Goal: Transaction & Acquisition: Purchase product/service

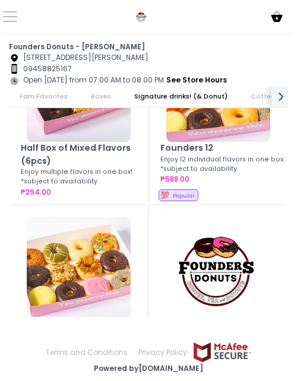
scroll to position [297, 0]
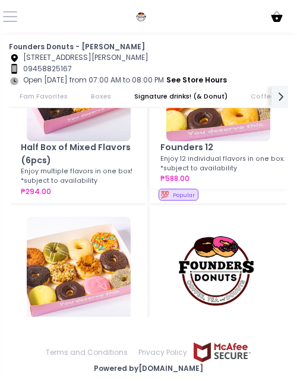
click at [226, 124] on img at bounding box center [218, 89] width 104 height 104
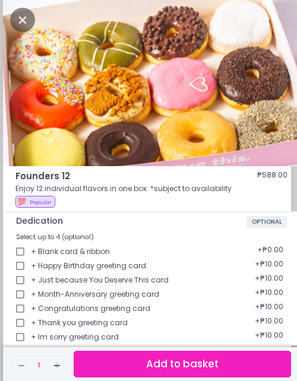
click at [111, 364] on button "Add to basket" at bounding box center [182, 364] width 217 height 27
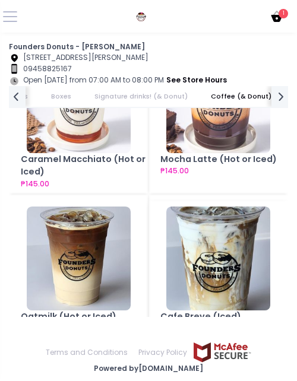
scroll to position [1484, 0]
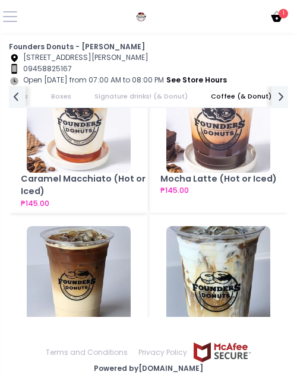
click at [76, 164] on img at bounding box center [79, 121] width 104 height 104
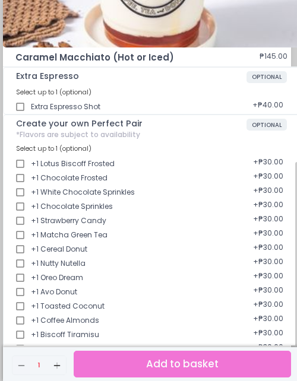
scroll to position [178, 0]
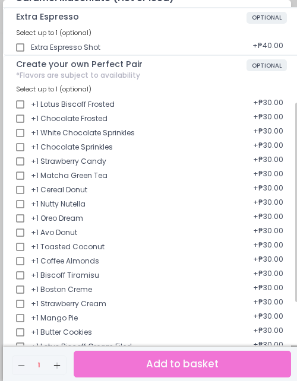
click at [21, 278] on input "+1 Biscoff Tiramisu" at bounding box center [20, 275] width 21 height 21
checkbox input "true"
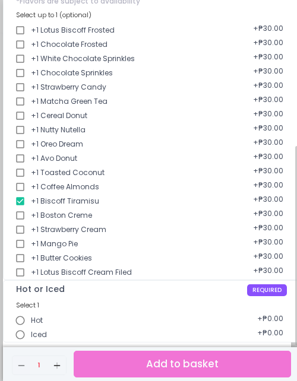
click at [33, 337] on span "Iced" at bounding box center [39, 335] width 16 height 11
click at [31, 337] on input "Iced" at bounding box center [20, 334] width 21 height 21
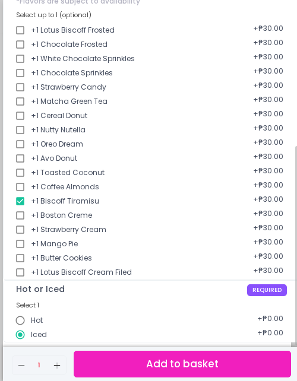
click at [173, 363] on button "Add to basket" at bounding box center [182, 364] width 217 height 27
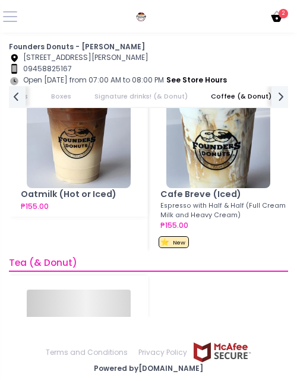
scroll to position [1722, 0]
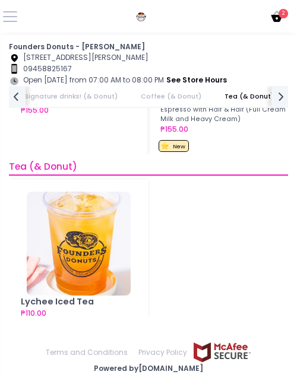
click at [272, 18] on icon "Cart Created with Sketch." at bounding box center [277, 17] width 14 height 14
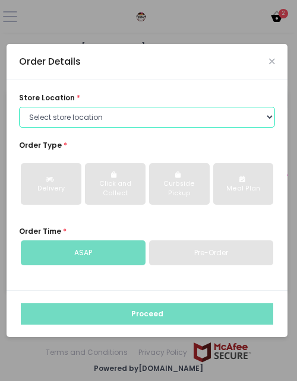
click at [85, 119] on select "Select store location Founders Donuts - Zobel Roxas Makati Founders Donuts - Ba…" at bounding box center [147, 117] width 256 height 21
click at [19, 107] on select "Select store location Founders Donuts - Zobel Roxas Makati Founders Donuts - Ba…" at bounding box center [147, 117] width 256 height 21
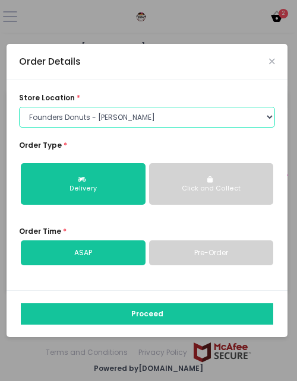
click at [153, 121] on select "Select store location Founders Donuts - Zobel Roxas Makati Founders Donuts - Ba…" at bounding box center [147, 117] width 256 height 21
select select "6823519f7f461c106b9614ee"
click at [19, 107] on select "Select store location Founders Donuts - Zobel Roxas Makati Founders Donuts - Ba…" at bounding box center [147, 117] width 256 height 21
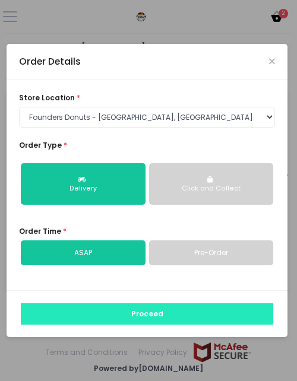
click at [135, 317] on button "Proceed" at bounding box center [147, 313] width 252 height 21
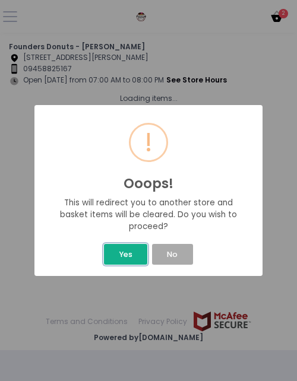
click at [130, 257] on button "Yes" at bounding box center [125, 254] width 43 height 21
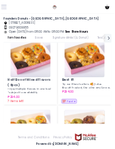
scroll to position [238, 0]
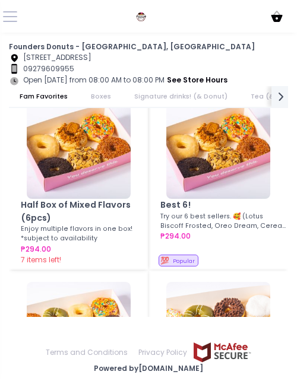
click at [66, 171] on img at bounding box center [79, 147] width 104 height 104
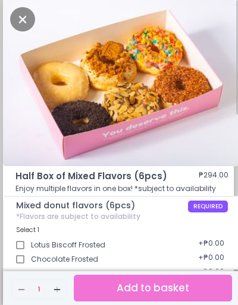
scroll to position [95, 0]
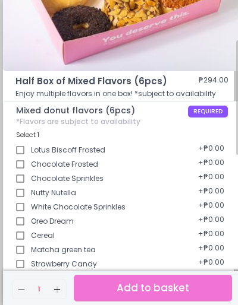
click at [23, 148] on input "Lotus Biscoff Frosted" at bounding box center [20, 150] width 21 height 21
checkbox input "true"
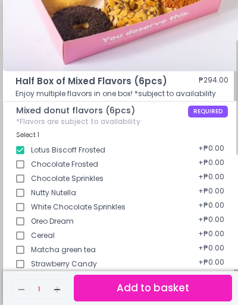
scroll to position [190, 0]
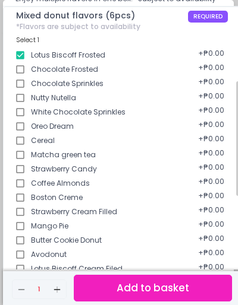
click at [24, 69] on input "Chocolate Frosted" at bounding box center [20, 69] width 21 height 21
checkbox input "true"
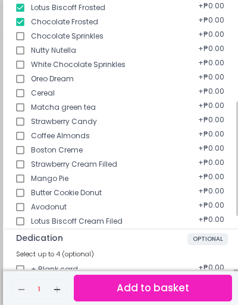
click at [56, 223] on div "Lotus Biscoff Cream Filed + ₱0.00" at bounding box center [121, 218] width 211 height 14
click at [20, 222] on input "Lotus Biscoff Cream Filed" at bounding box center [20, 221] width 21 height 21
checkbox input "true"
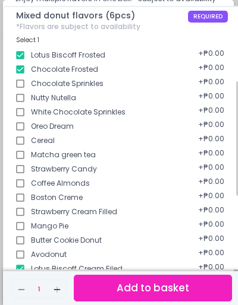
click at [21, 197] on input "Boston Creme" at bounding box center [20, 197] width 21 height 21
checkbox input "true"
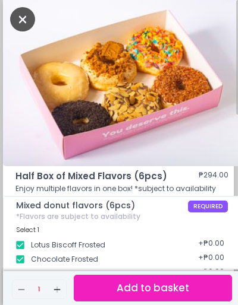
click at [23, 24] on icon "Close" at bounding box center [22, 19] width 25 height 24
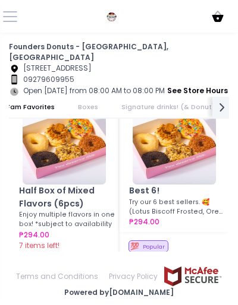
scroll to position [238, 0]
